Goal: Find specific page/section: Find specific page/section

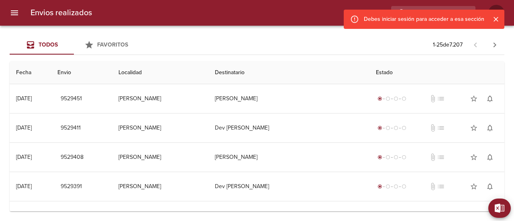
click at [498, 18] on icon "Cerrar" at bounding box center [496, 19] width 8 height 8
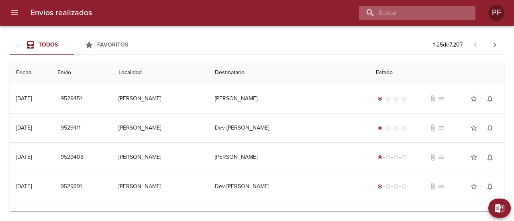
click at [421, 12] on input "buscar" at bounding box center [410, 13] width 103 height 14
paste input "[PERSON_NAME] [PERSON_NAME]"
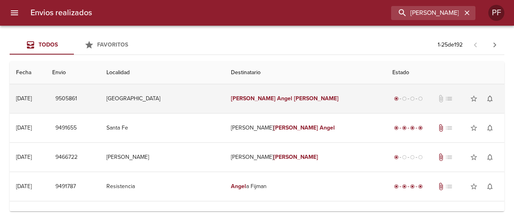
click at [301, 100] on em "[PERSON_NAME]" at bounding box center [316, 98] width 45 height 7
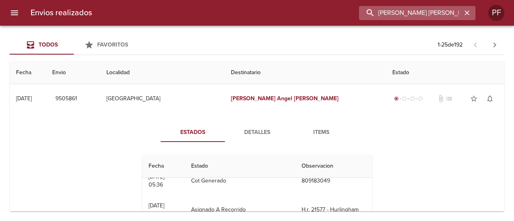
click at [430, 9] on input "[PERSON_NAME] [PERSON_NAME]" at bounding box center [410, 13] width 103 height 14
paste input "[PERSON_NAME]"
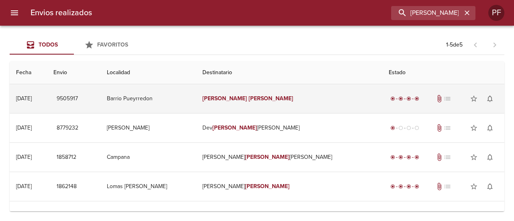
click at [270, 94] on td "[PERSON_NAME]" at bounding box center [289, 98] width 186 height 29
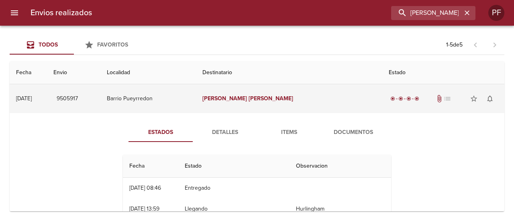
click at [143, 102] on td "Barrio Pueyrredon" at bounding box center [148, 98] width 96 height 29
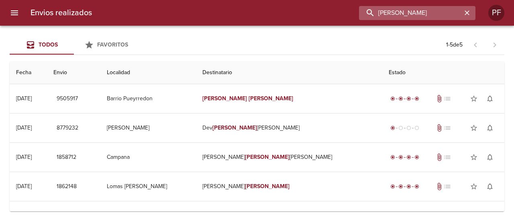
click at [426, 14] on input "[PERSON_NAME]" at bounding box center [410, 13] width 103 height 14
paste input "[PERSON_NAME]"
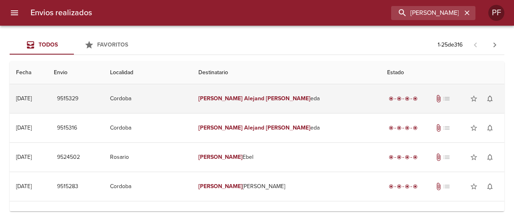
click at [305, 105] on td "[PERSON_NAME] Alejand [PERSON_NAME] eda" at bounding box center [286, 98] width 189 height 29
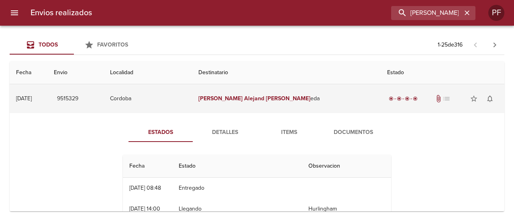
click at [192, 100] on td "Cordoba" at bounding box center [148, 98] width 88 height 29
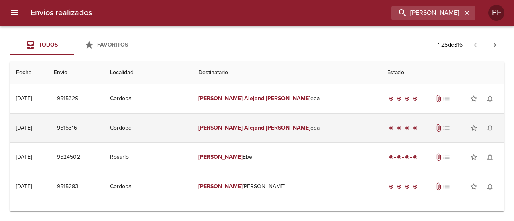
click at [192, 132] on td "Cordoba" at bounding box center [148, 128] width 88 height 29
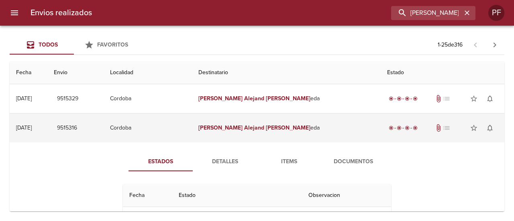
click at [192, 132] on td "Cordoba" at bounding box center [148, 128] width 88 height 29
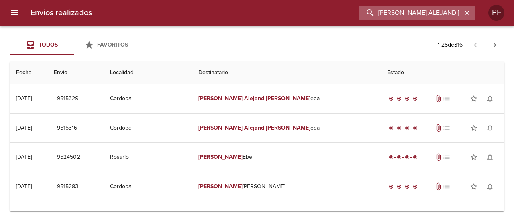
click at [438, 15] on input "[PERSON_NAME] ALEJAND [PERSON_NAME]" at bounding box center [410, 13] width 103 height 14
paste input "[PERSON_NAME] QUEV"
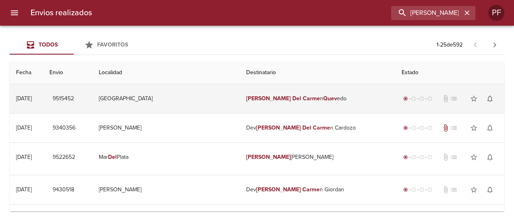
click at [285, 100] on td "[PERSON_NAME] n Quev edo" at bounding box center [317, 98] width 155 height 29
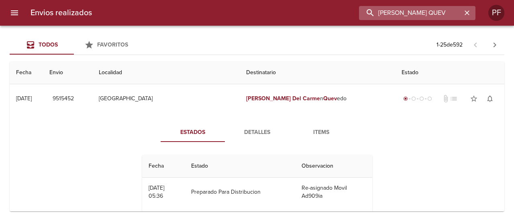
click at [436, 18] on input "[PERSON_NAME] QUEV" at bounding box center [410, 13] width 103 height 14
paste input "[PERSON_NAME]"
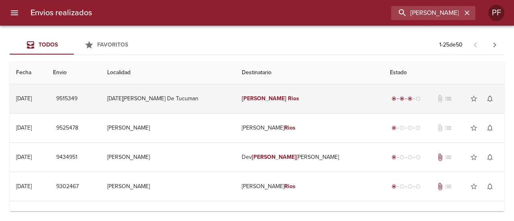
click at [250, 98] on em "[PERSON_NAME]" at bounding box center [264, 98] width 45 height 7
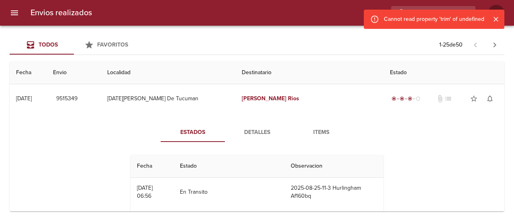
click at [440, 14] on div "Cannot read property 'trim' of undefined" at bounding box center [434, 19] width 100 height 14
click at [436, 10] on div "Cannot read property 'trim' of undefined" at bounding box center [434, 19] width 141 height 19
click at [499, 20] on icon "Cerrar" at bounding box center [496, 19] width 8 height 8
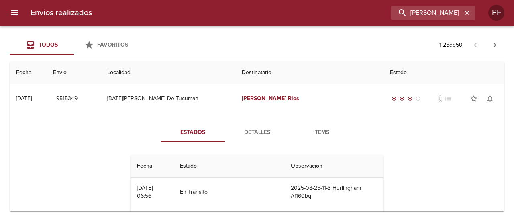
click at [416, 21] on div "Envios realizados [PERSON_NAME] PF" at bounding box center [257, 13] width 514 height 26
click at [417, 20] on div "Envios realizados [PERSON_NAME] PF" at bounding box center [257, 13] width 514 height 26
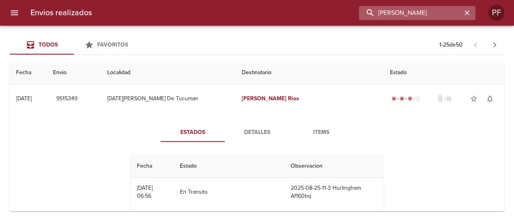
click at [426, 13] on input "[PERSON_NAME]" at bounding box center [410, 13] width 103 height 14
paste input "[PERSON_NAME]"
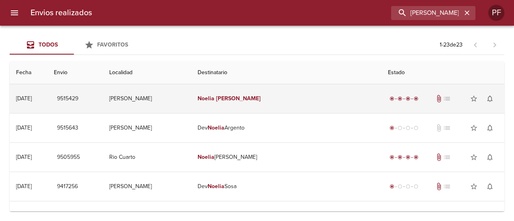
click at [238, 103] on td "[PERSON_NAME]" at bounding box center [286, 98] width 190 height 29
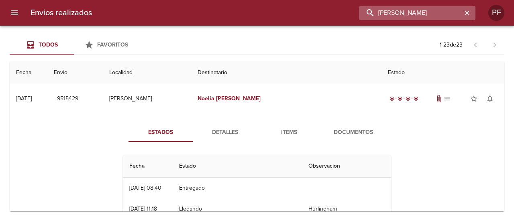
click at [420, 9] on input "[PERSON_NAME]" at bounding box center [410, 13] width 103 height 14
paste input "ANALIA [PERSON_NAME]"
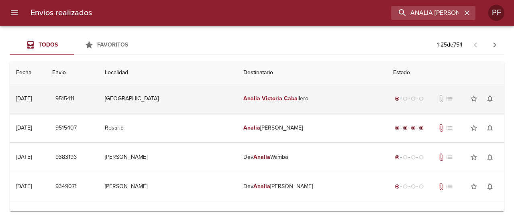
click at [295, 104] on td "[PERSON_NAME] [PERSON_NAME] llero" at bounding box center [312, 98] width 150 height 29
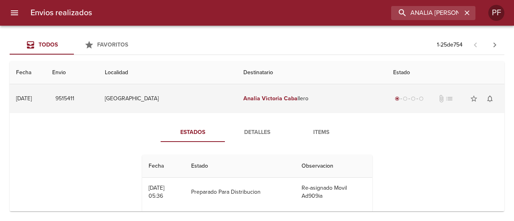
click at [300, 100] on td "[PERSON_NAME] [PERSON_NAME] llero" at bounding box center [312, 98] width 150 height 29
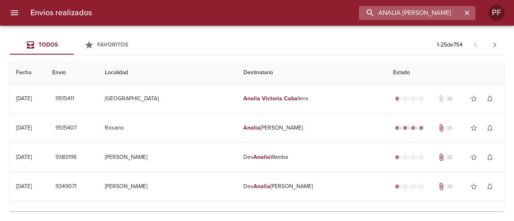
click at [436, 14] on input "ANALIA [PERSON_NAME]" at bounding box center [410, 13] width 103 height 14
paste input "[PERSON_NAME]"
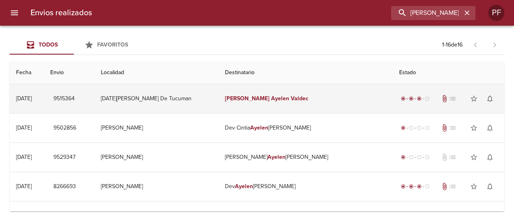
click at [328, 95] on td "[PERSON_NAME]" at bounding box center [306, 98] width 174 height 29
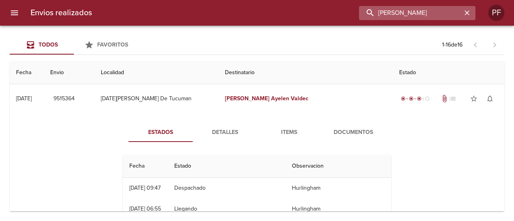
click at [440, 15] on input "[PERSON_NAME]" at bounding box center [410, 13] width 103 height 14
paste input "[PERSON_NAME] [PERSON_NAME] VENTU"
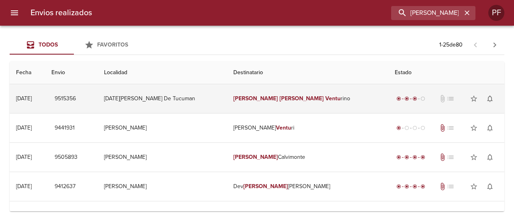
click at [280, 97] on em "[PERSON_NAME]" at bounding box center [302, 98] width 45 height 7
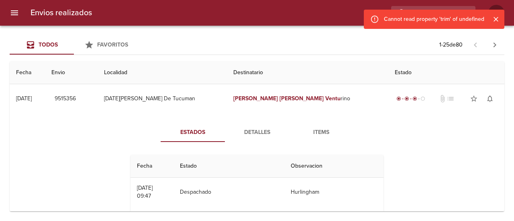
click at [435, 15] on div "Cannot read property 'trim' of undefined" at bounding box center [434, 19] width 100 height 14
click at [498, 19] on icon "Cerrar" at bounding box center [496, 19] width 8 height 8
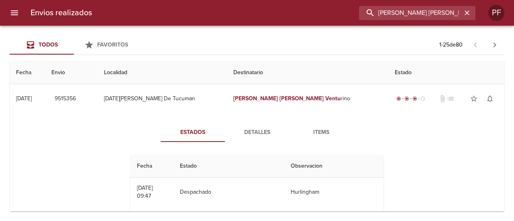
click at [430, 18] on input "[PERSON_NAME] [PERSON_NAME] VENTU" at bounding box center [410, 13] width 103 height 14
paste input "[PERSON_NAME]"
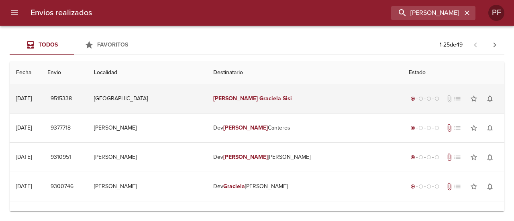
click at [265, 103] on td "[PERSON_NAME]" at bounding box center [305, 98] width 196 height 29
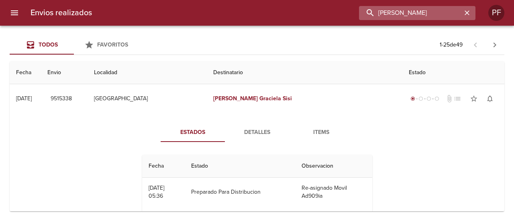
click at [427, 11] on input "[PERSON_NAME]" at bounding box center [410, 13] width 103 height 14
paste input "[PERSON_NAME]"
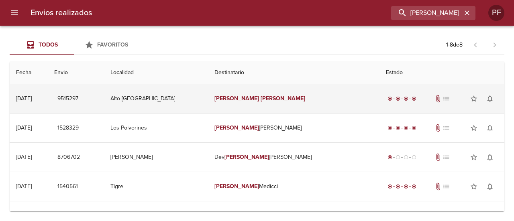
click at [254, 93] on td "[PERSON_NAME]" at bounding box center [294, 98] width 172 height 29
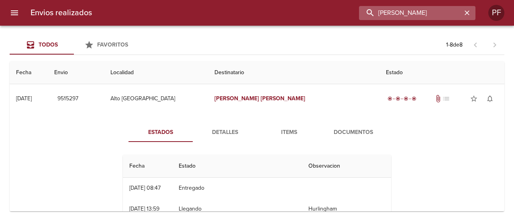
click at [421, 18] on input "[PERSON_NAME]" at bounding box center [410, 13] width 103 height 14
paste input "[PERSON_NAME]"
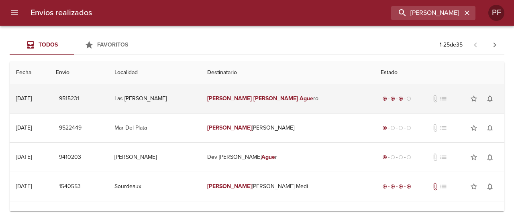
click at [253, 92] on td "[PERSON_NAME] ro" at bounding box center [287, 98] width 173 height 29
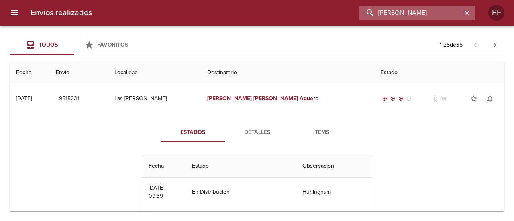
click at [412, 14] on input "[PERSON_NAME]" at bounding box center [410, 13] width 103 height 14
paste input "[PERSON_NAME]"
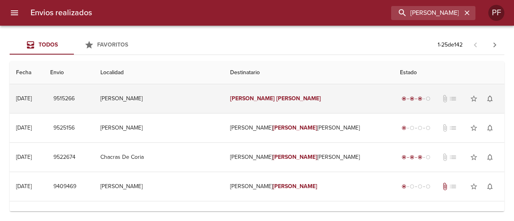
click at [256, 101] on em "[PERSON_NAME]" at bounding box center [252, 98] width 45 height 7
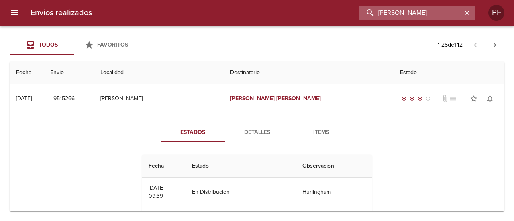
click at [426, 17] on input "[PERSON_NAME]" at bounding box center [410, 13] width 103 height 14
paste input "[PERSON_NAME] PER"
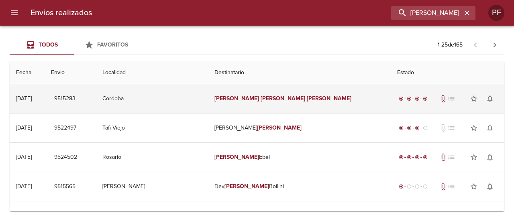
click at [254, 105] on td "[PERSON_NAME]" at bounding box center [299, 98] width 183 height 29
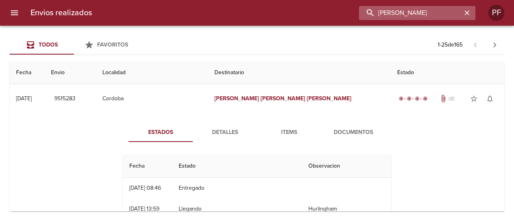
click at [412, 10] on input "[PERSON_NAME]" at bounding box center [410, 13] width 103 height 14
paste input "[PERSON_NAME]"
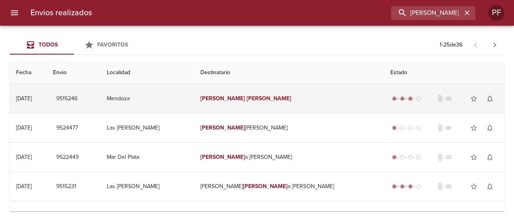
click at [245, 99] on em "[PERSON_NAME]" at bounding box center [222, 98] width 45 height 7
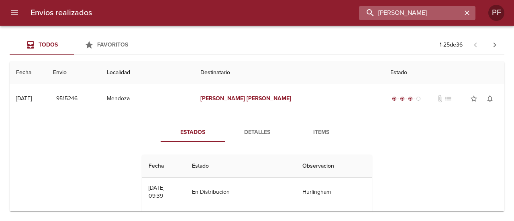
click at [422, 16] on input "[PERSON_NAME]" at bounding box center [410, 13] width 103 height 14
paste input "[PERSON_NAME]"
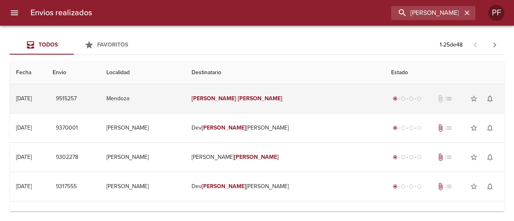
click at [236, 100] on em "[PERSON_NAME]" at bounding box center [214, 98] width 45 height 7
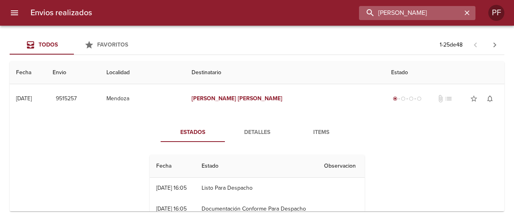
click at [437, 16] on input "[PERSON_NAME]" at bounding box center [410, 13] width 103 height 14
paste input "[PERSON_NAME]"
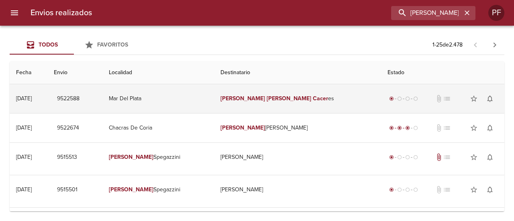
click at [267, 97] on em "[PERSON_NAME]" at bounding box center [289, 98] width 45 height 7
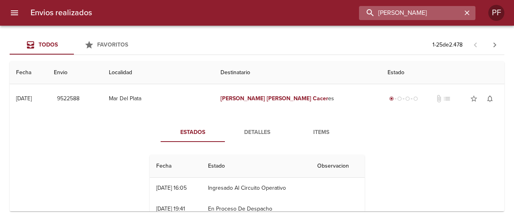
click at [417, 11] on input "[PERSON_NAME]" at bounding box center [410, 13] width 103 height 14
paste input "[PERSON_NAME]"
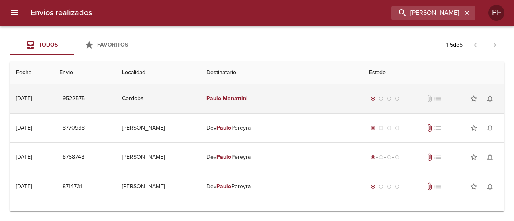
click at [258, 92] on td "[PERSON_NAME]" at bounding box center [281, 98] width 163 height 29
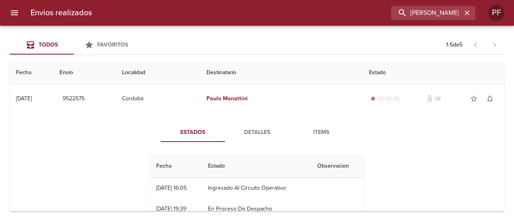
click at [437, 3] on div "Envios realizados [PERSON_NAME] PF" at bounding box center [257, 13] width 514 height 26
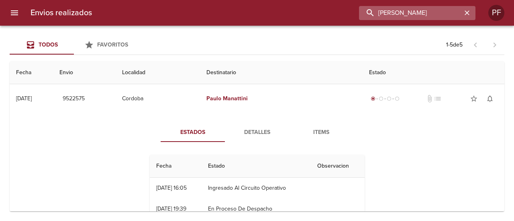
click at [437, 12] on input "[PERSON_NAME]" at bounding box center [410, 13] width 103 height 14
paste input "[PERSON_NAME]"
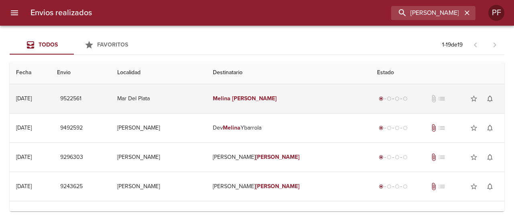
click at [257, 92] on td "[PERSON_NAME]" at bounding box center [289, 98] width 165 height 29
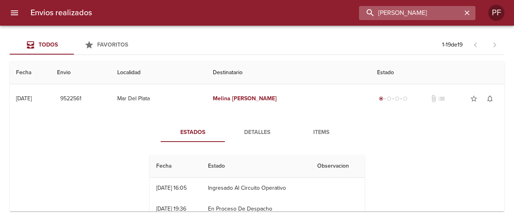
click at [413, 19] on input "[PERSON_NAME]" at bounding box center [410, 13] width 103 height 14
paste input "[PERSON_NAME]"
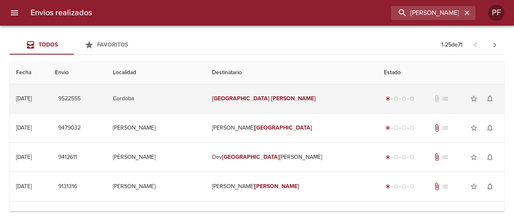
click at [256, 88] on td "[PERSON_NAME]" at bounding box center [292, 98] width 172 height 29
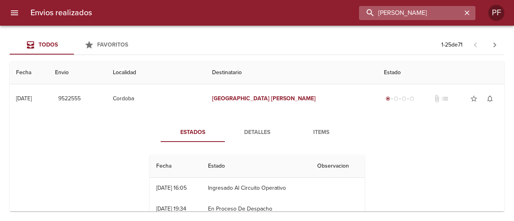
click at [434, 16] on input "[PERSON_NAME]" at bounding box center [410, 13] width 103 height 14
paste input "[PERSON_NAME]"
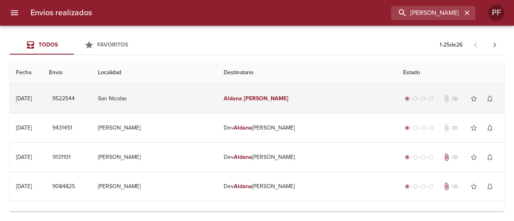
click at [252, 104] on td "[PERSON_NAME]" at bounding box center [307, 98] width 180 height 29
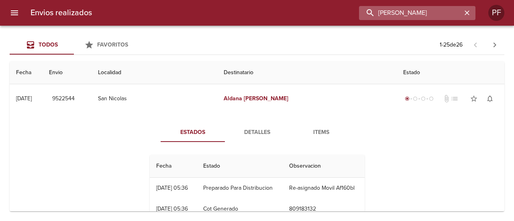
click at [418, 16] on input "[PERSON_NAME]" at bounding box center [410, 13] width 103 height 14
paste input "[PERSON_NAME]"
click at [441, 16] on input "[PERSON_NAME]" at bounding box center [410, 13] width 103 height 14
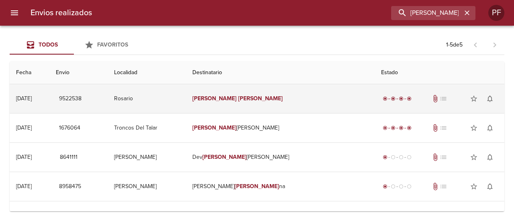
click at [237, 88] on td "[PERSON_NAME]" at bounding box center [280, 98] width 189 height 29
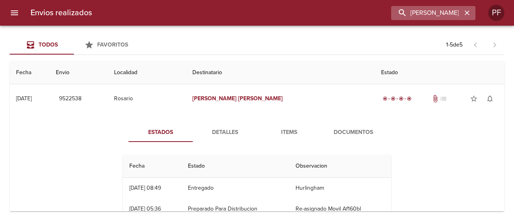
click at [420, 20] on div "Envios realizados [PERSON_NAME] PF" at bounding box center [257, 13] width 514 height 26
click at [420, 20] on input "[PERSON_NAME]" at bounding box center [410, 13] width 103 height 14
click at [421, 20] on input "[PERSON_NAME]" at bounding box center [410, 13] width 103 height 14
paste input "[PERSON_NAME]"
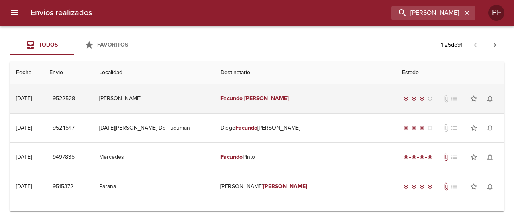
click at [243, 95] on em "Facundo" at bounding box center [232, 98] width 22 height 7
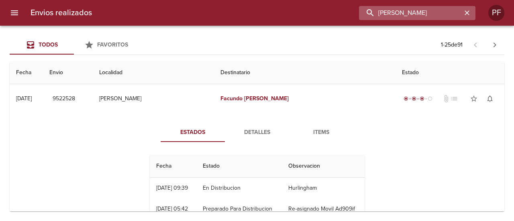
click at [447, 12] on input "[PERSON_NAME]" at bounding box center [410, 13] width 103 height 14
paste input "[PERSON_NAME] [PERSON_NAME] ARMOCID"
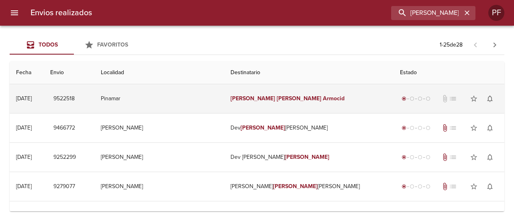
click at [237, 103] on td "[PERSON_NAME] [PERSON_NAME] Armocid" at bounding box center [309, 98] width 170 height 29
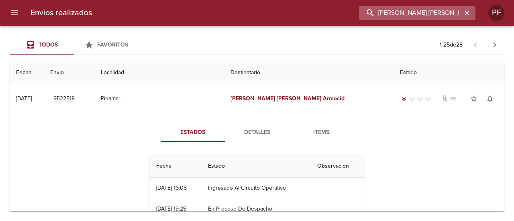
click at [436, 13] on input "[PERSON_NAME] [PERSON_NAME] ARMOCID" at bounding box center [410, 13] width 103 height 14
paste input "[PERSON_NAME]"
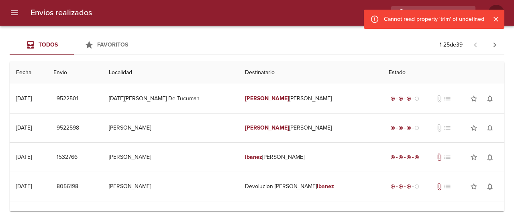
click at [340, 49] on div "Todos Favoritos 1 - 25 de 39" at bounding box center [257, 44] width 495 height 19
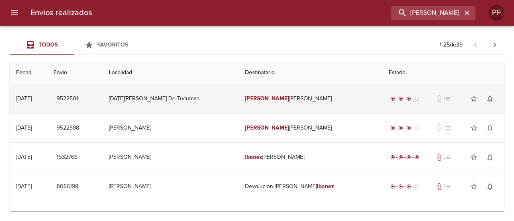
click at [307, 90] on td "[PERSON_NAME]" at bounding box center [311, 98] width 144 height 29
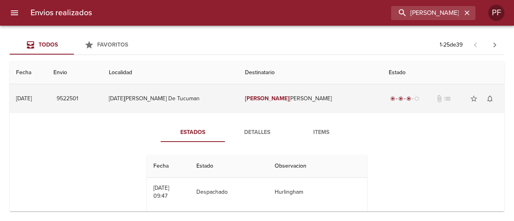
click at [307, 90] on td "[PERSON_NAME]" at bounding box center [311, 98] width 144 height 29
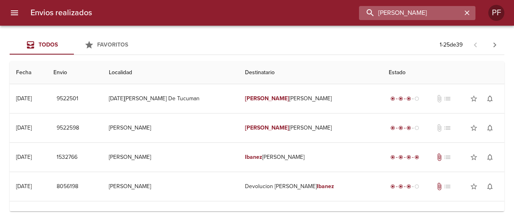
click at [428, 8] on input "[PERSON_NAME]" at bounding box center [410, 13] width 103 height 14
paste input "[PERSON_NAME] PER"
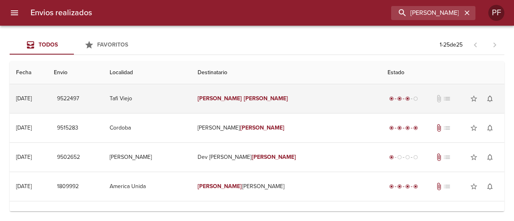
click at [297, 91] on td "[PERSON_NAME]" at bounding box center [286, 98] width 190 height 29
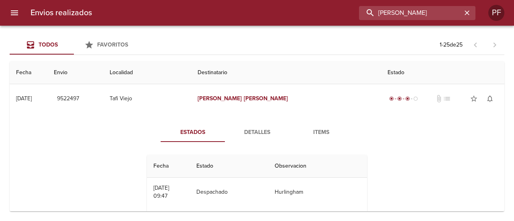
click at [416, 20] on input "[PERSON_NAME]" at bounding box center [410, 13] width 103 height 14
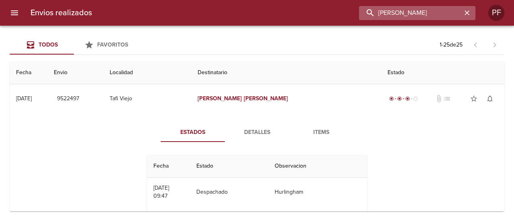
click at [416, 17] on input "[PERSON_NAME]" at bounding box center [410, 13] width 103 height 14
paste input "[PERSON_NAME] RUB [PERSON_NAME]"
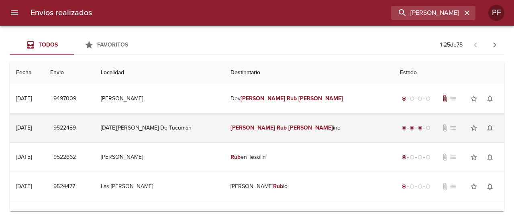
click at [268, 126] on em "[PERSON_NAME]" at bounding box center [253, 128] width 45 height 7
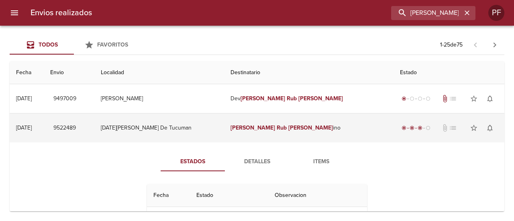
click at [268, 126] on em "[PERSON_NAME]" at bounding box center [253, 128] width 45 height 7
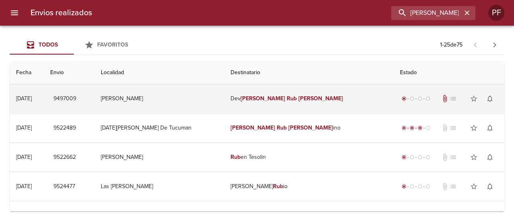
click at [284, 102] on td "Dev [PERSON_NAME] Rub [PERSON_NAME]" at bounding box center [309, 98] width 170 height 29
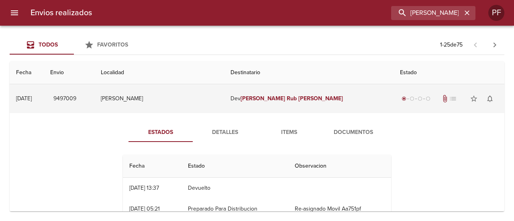
click at [284, 102] on td "Dev [PERSON_NAME] Rub [PERSON_NAME]" at bounding box center [309, 98] width 170 height 29
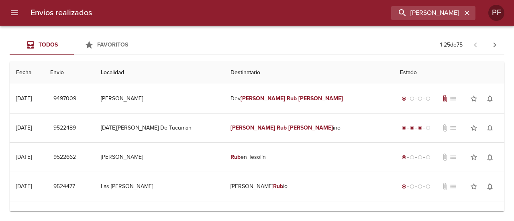
click at [417, 20] on div "Envios realizados [PERSON_NAME] RUB [PERSON_NAME]" at bounding box center [257, 13] width 514 height 26
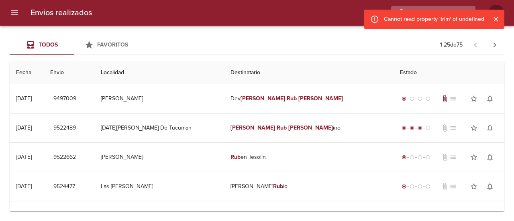
click at [417, 16] on div "Cannot read property 'trim' of undefined" at bounding box center [434, 19] width 100 height 14
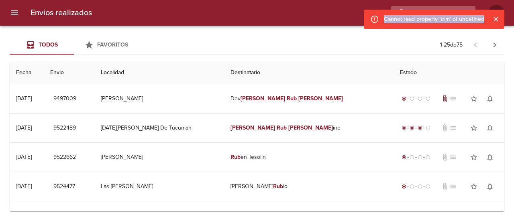
click at [417, 16] on div "Cannot read property 'trim' of undefined" at bounding box center [434, 19] width 100 height 14
click at [497, 16] on icon "Cerrar" at bounding box center [496, 19] width 8 height 8
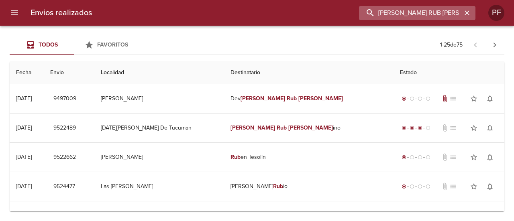
click at [441, 19] on input "[PERSON_NAME] RUB [PERSON_NAME]" at bounding box center [410, 13] width 103 height 14
type input "M"
paste input "[PERSON_NAME]"
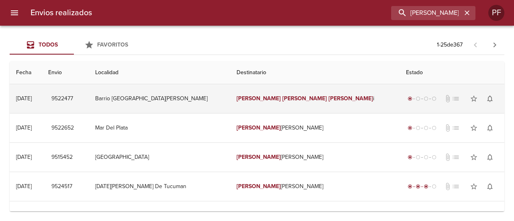
click at [329, 100] on em "[PERSON_NAME]" at bounding box center [351, 98] width 45 height 7
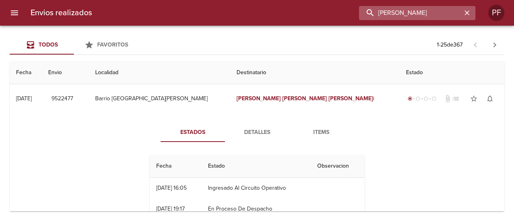
click at [432, 12] on input "[PERSON_NAME]" at bounding box center [410, 13] width 103 height 14
paste input "[PERSON_NAME]"
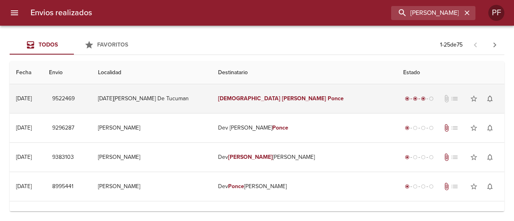
click at [212, 98] on td "[DATE][PERSON_NAME] De Tucuman" at bounding box center [152, 98] width 120 height 29
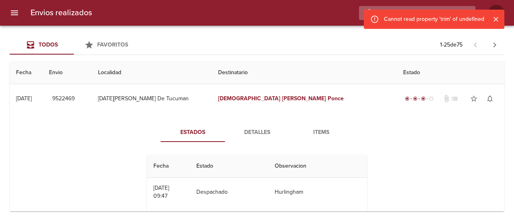
click at [430, 8] on input "[PERSON_NAME]" at bounding box center [410, 13] width 103 height 14
click at [499, 19] on icon "Cerrar" at bounding box center [496, 19] width 8 height 8
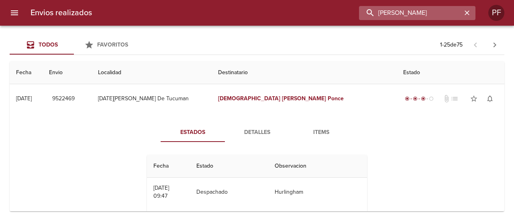
click at [436, 14] on input "[PERSON_NAME]" at bounding box center [410, 13] width 103 height 14
paste input "[PERSON_NAME]"
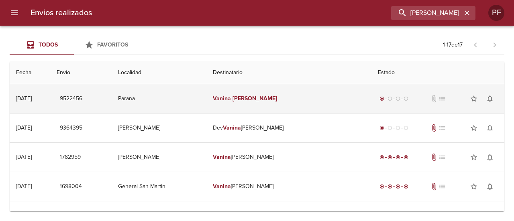
click at [207, 105] on td "Parana" at bounding box center [159, 98] width 95 height 29
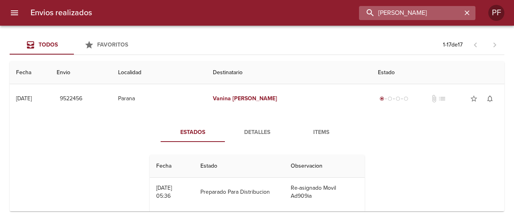
click at [432, 13] on input "[PERSON_NAME]" at bounding box center [410, 13] width 103 height 14
paste input "[PERSON_NAME] VI"
type input "[PERSON_NAME]"
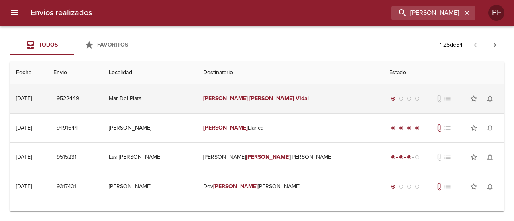
click at [276, 106] on td "[PERSON_NAME] Vida l" at bounding box center [290, 98] width 186 height 29
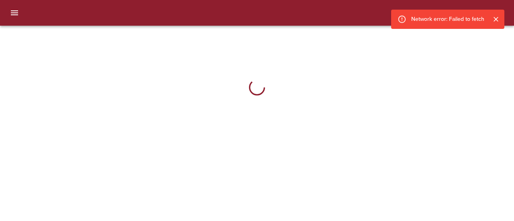
click at [496, 18] on icon "Cerrar" at bounding box center [496, 19] width 8 height 8
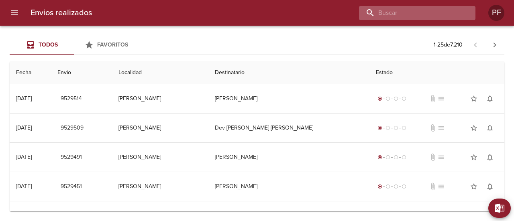
click at [424, 16] on input "buscar" at bounding box center [410, 13] width 103 height 14
paste input "[PERSON_NAME]"
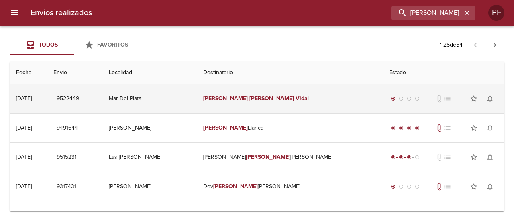
click at [264, 102] on td "[PERSON_NAME] Vida l" at bounding box center [290, 98] width 186 height 29
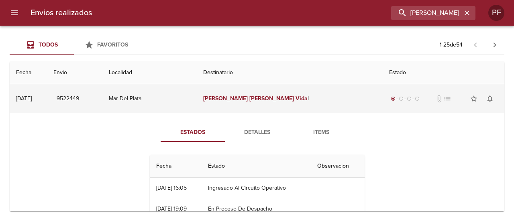
scroll to position [40, 0]
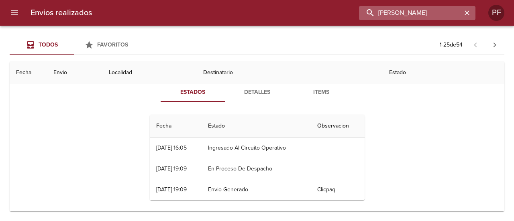
click at [423, 13] on input "[PERSON_NAME]" at bounding box center [410, 13] width 103 height 14
paste input "MARIANO MAURICIO MOR"
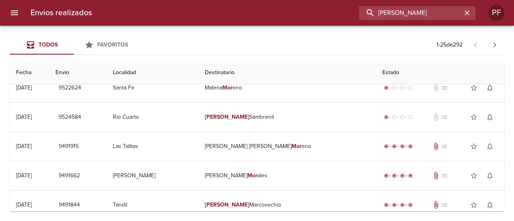
scroll to position [0, 0]
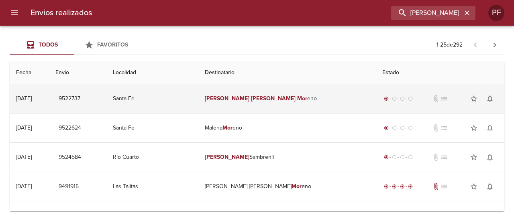
click at [258, 103] on td "Mariano Mauricio Mor eno" at bounding box center [287, 98] width 178 height 29
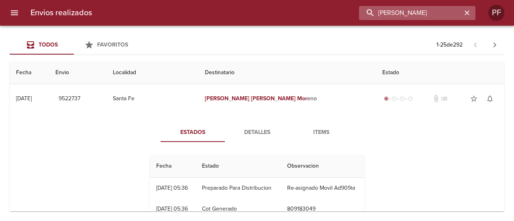
click at [412, 15] on input "MARIANO MAURICIO MOR" at bounding box center [410, 13] width 103 height 14
paste input "ROSINA BARTOZZETTI"
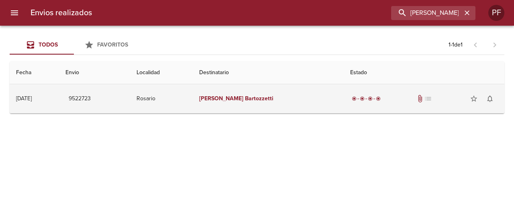
click at [254, 104] on td "Rosina Bartozzetti" at bounding box center [268, 98] width 151 height 29
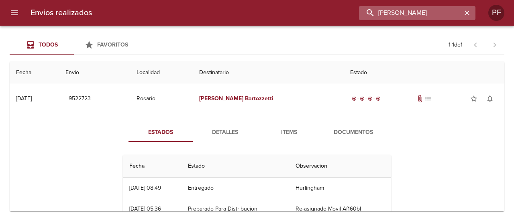
click at [437, 12] on input "ROSINA BARTOZZETTI" at bounding box center [410, 13] width 103 height 14
paste input "ELISA ITATI GOMEZ"
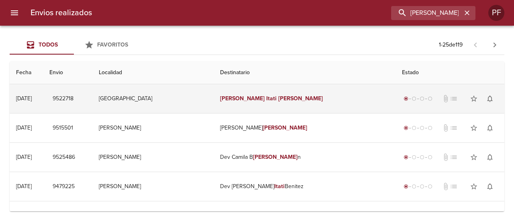
click at [249, 102] on td "Elisa Itati Gomez" at bounding box center [305, 98] width 182 height 29
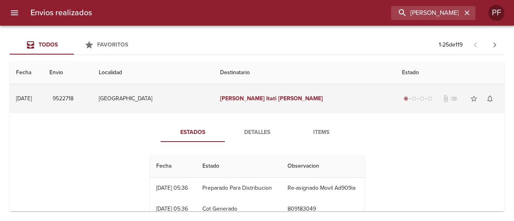
scroll to position [40, 0]
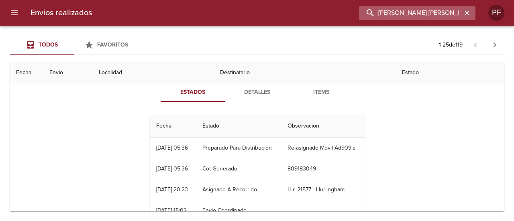
click at [430, 14] on input "ELISA ITATI GOMEZ" at bounding box center [410, 13] width 103 height 14
paste input "MARIA MACARENA CARRI"
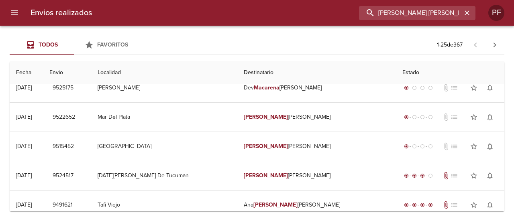
scroll to position [0, 0]
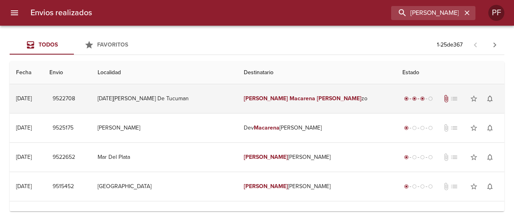
click at [237, 96] on td "[DATE][PERSON_NAME] De Tucuman" at bounding box center [164, 98] width 146 height 29
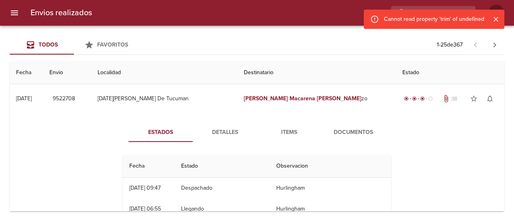
click at [433, 12] on div "Cannot read property 'trim' of undefined" at bounding box center [434, 19] width 100 height 14
drag, startPoint x: 493, startPoint y: 19, endPoint x: 487, endPoint y: 20, distance: 6.9
click at [494, 19] on icon "Cerrar" at bounding box center [496, 19] width 8 height 8
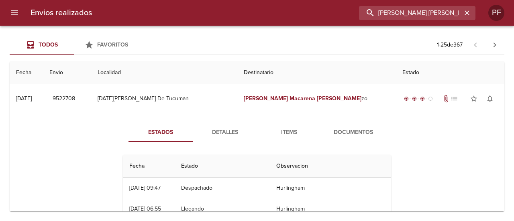
click at [428, 15] on input "MARIA MACARENA CARRI" at bounding box center [410, 13] width 103 height 14
paste input "LAURA MOLINA"
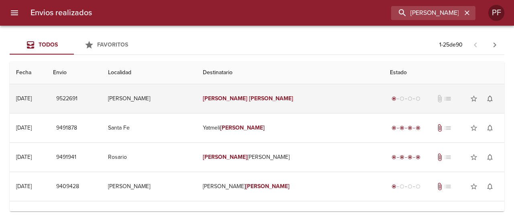
click at [246, 103] on td "Laura Molina" at bounding box center [289, 98] width 187 height 29
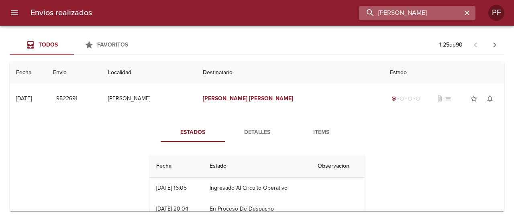
click at [423, 11] on input "LAURA MOLINA" at bounding box center [410, 13] width 103 height 14
paste input "KIARA SOS"
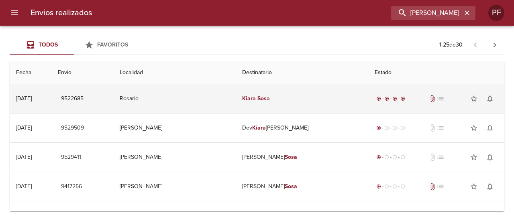
click at [260, 106] on td "Kiara Sosa" at bounding box center [302, 98] width 133 height 29
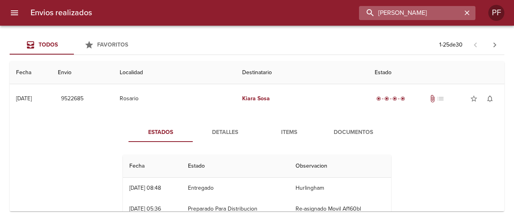
click at [425, 13] on input "KIARA SOSA" at bounding box center [410, 13] width 103 height 14
paste input "IGNACIO GONZALEZ PAD"
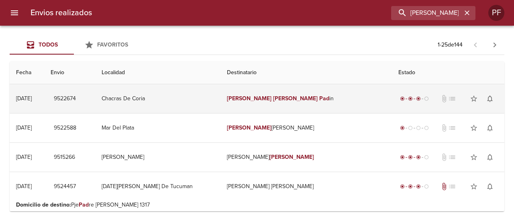
click at [273, 98] on em "[PERSON_NAME]" at bounding box center [295, 98] width 45 height 7
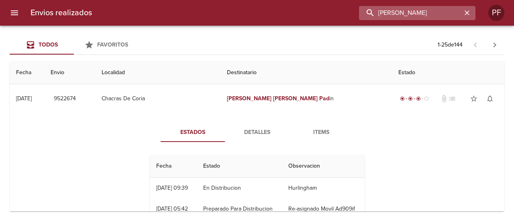
click at [428, 12] on input "IGNACIO GONZALEZ PAD" at bounding box center [410, 13] width 103 height 14
paste input "RUBEN TESOLIN"
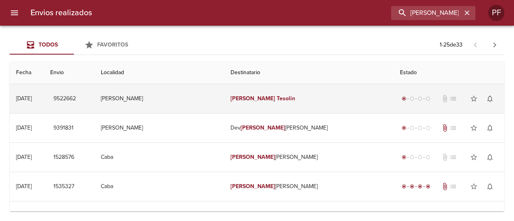
click at [277, 100] on em "Tesolin" at bounding box center [286, 98] width 18 height 7
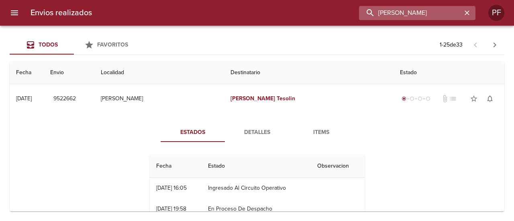
click at [419, 11] on input "RUBEN TESOLIN" at bounding box center [410, 13] width 103 height 14
paste input "MARIA CIELO MICCIO"
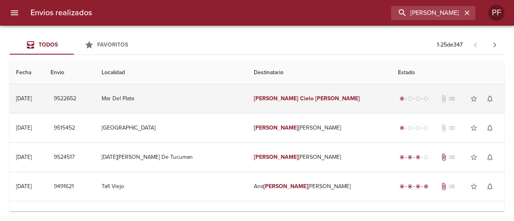
click at [248, 110] on td "Maria Cielo Miccio" at bounding box center [320, 98] width 144 height 29
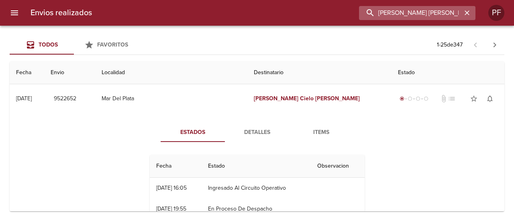
click at [433, 19] on input "MARIA CIELO MICCIO" at bounding box center [410, 13] width 103 height 14
paste input "BRAIAN LEMOS"
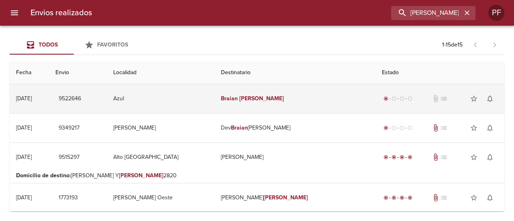
click at [263, 95] on td "Braian Lemos" at bounding box center [295, 98] width 161 height 29
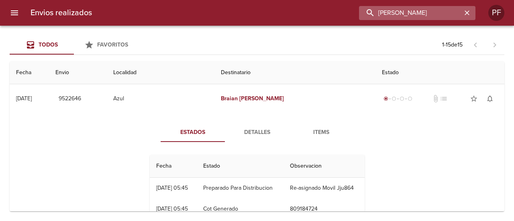
click at [426, 6] on input "BRAIAN LEMOS" at bounding box center [410, 13] width 103 height 14
paste input "JUAN ALVARO GHIBAUDO"
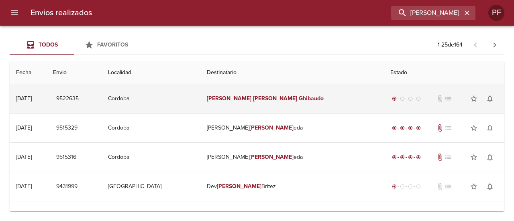
click at [252, 98] on td "Juan Alvaro Ghibaudo" at bounding box center [292, 98] width 184 height 29
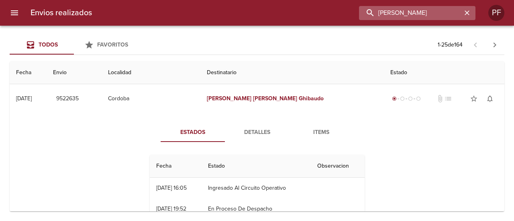
click at [431, 8] on input "JUAN ALVARO GHIBAUDO" at bounding box center [410, 13] width 103 height 14
type input "J"
paste input "MALENA MORENO"
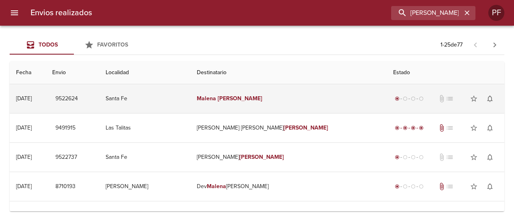
click at [306, 99] on td "Malena Moreno" at bounding box center [288, 98] width 196 height 29
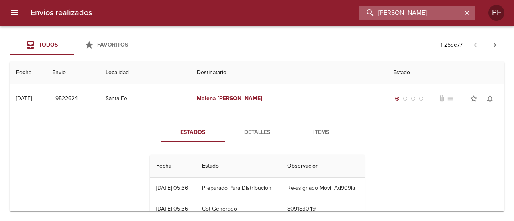
click at [427, 16] on input "MALENA MORENO" at bounding box center [410, 13] width 103 height 14
paste input "GLENDA ALBORNOZ"
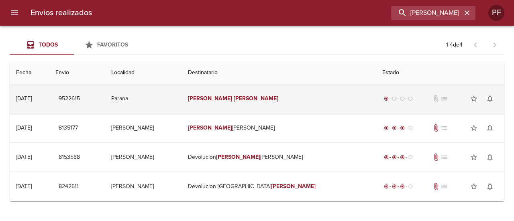
click at [292, 88] on td "Glenda Albornoz" at bounding box center [279, 98] width 194 height 29
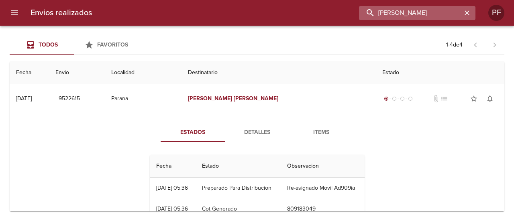
click at [415, 13] on input "GLENDA ALBORNOZ" at bounding box center [410, 13] width 103 height 14
paste input "NICOLAS BENDER"
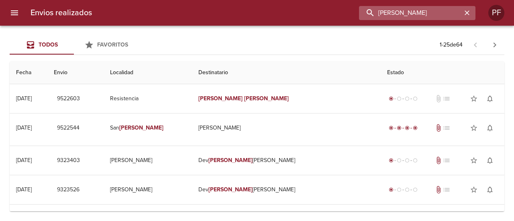
click at [416, 12] on input "NICOLAS BENDER" at bounding box center [410, 13] width 103 height 14
paste input "LUCAS BARRIONUEVO"
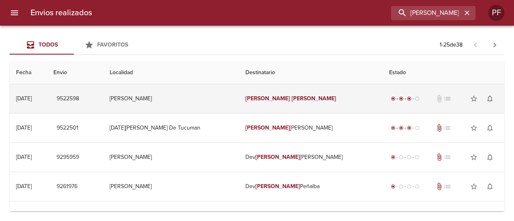
click at [254, 106] on td "Lucas Barrionuevo" at bounding box center [311, 98] width 144 height 29
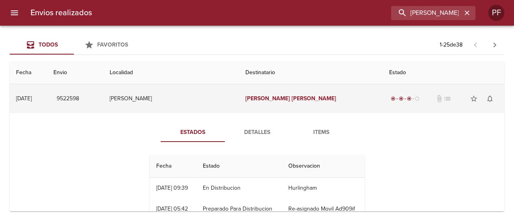
click at [258, 100] on em "[PERSON_NAME]" at bounding box center [268, 98] width 45 height 7
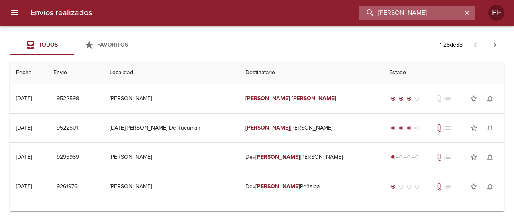
click at [424, 15] on input "LUCAS BARRIONUEVO" at bounding box center [410, 13] width 103 height 14
paste input "EDUARDO SANDOVAL"
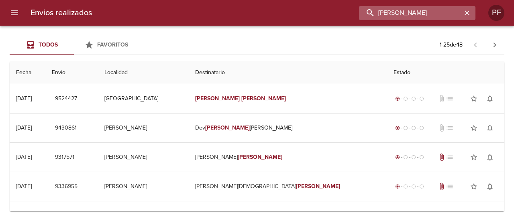
click at [416, 14] on input "EDUARDO SANDOVAL" at bounding box center [410, 13] width 103 height 14
paste input "JORGE FRANCISCO ARAG"
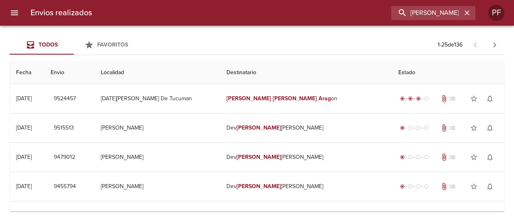
click at [417, 23] on div "Envios realizados JORGE FRANCISCO ARAG PF" at bounding box center [257, 13] width 514 height 26
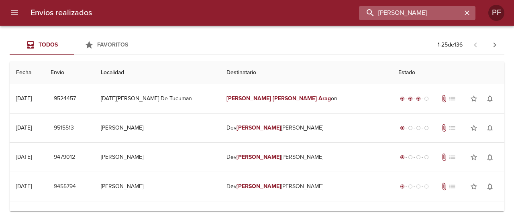
click at [419, 16] on input "JORGE FRANCISCO ARAG" at bounding box center [410, 13] width 103 height 14
paste input "MARCELO RODRIGO ESCO"
type input "MARCELO RODRIGO ESCO"
